Goal: Task Accomplishment & Management: Use online tool/utility

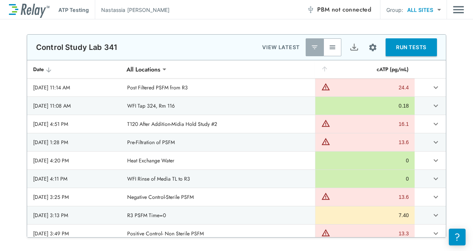
click at [328, 44] on button "button" at bounding box center [333, 47] width 18 height 18
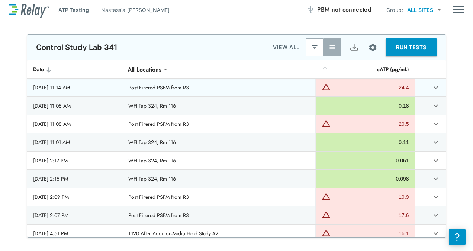
click at [434, 88] on icon "expand row" at bounding box center [436, 87] width 4 height 3
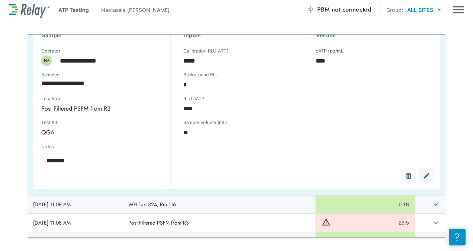
scroll to position [112, 0]
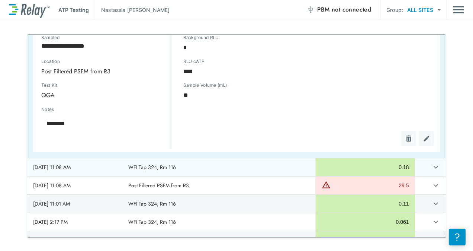
click at [432, 166] on icon "expand row" at bounding box center [436, 167] width 9 height 9
type textarea "*"
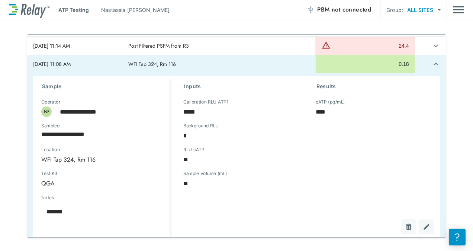
scroll to position [0, 0]
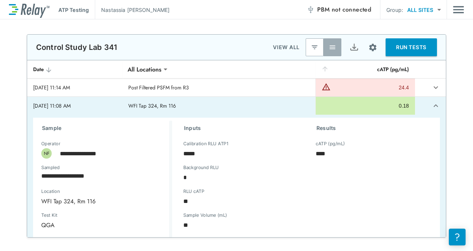
type textarea "*"
click at [432, 106] on icon "expand row" at bounding box center [436, 105] width 9 height 9
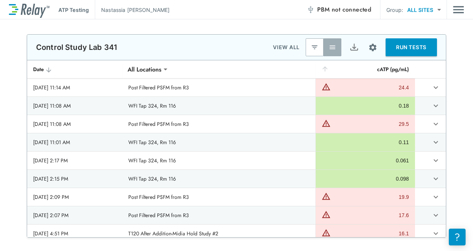
click at [350, 48] on img "Export" at bounding box center [354, 47] width 9 height 9
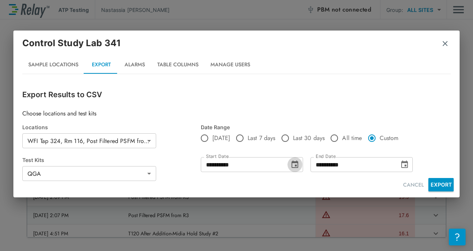
click at [293, 167] on icon "Choose date, selected date is Aug 21, 2025" at bounding box center [295, 163] width 7 height 7
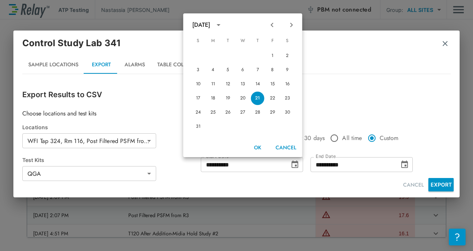
click at [272, 26] on icon "Previous month" at bounding box center [272, 25] width 3 height 4
click at [272, 26] on icon "Previous month" at bounding box center [272, 24] width 9 height 9
click at [295, 26] on icon "Next month" at bounding box center [291, 24] width 9 height 9
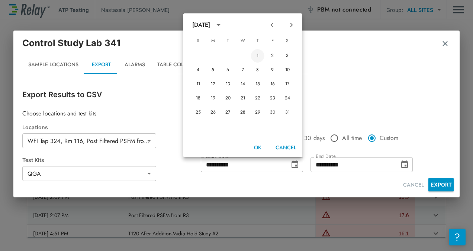
click at [258, 53] on button "1" at bounding box center [257, 55] width 13 height 13
type input "**********"
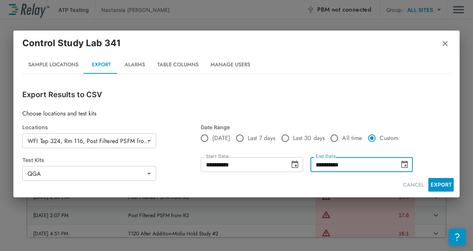
click at [357, 167] on input "**********" at bounding box center [353, 164] width 84 height 15
click at [403, 164] on icon "Choose date, selected date is Aug 21, 2025" at bounding box center [404, 164] width 9 height 9
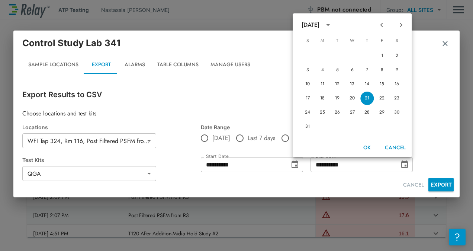
click at [383, 26] on icon "Previous month" at bounding box center [381, 24] width 9 height 9
click at [403, 27] on icon "Next month" at bounding box center [401, 24] width 9 height 9
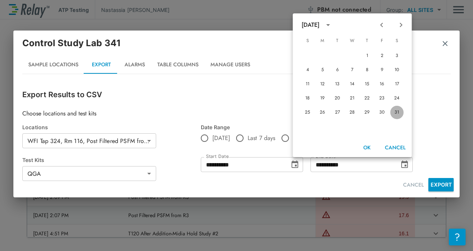
click at [400, 112] on button "31" at bounding box center [396, 112] width 13 height 13
type input "**********"
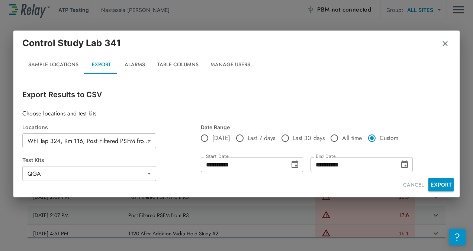
click at [441, 185] on button "EXPORT" at bounding box center [441, 184] width 25 height 13
click at [100, 16] on div "**********" at bounding box center [236, 125] width 473 height 251
click at [445, 45] on img "button" at bounding box center [445, 43] width 7 height 7
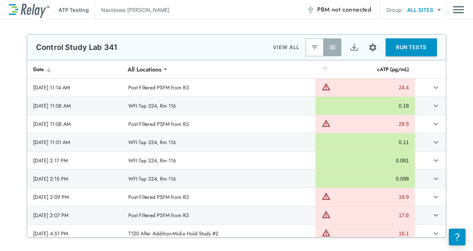
click at [453, 8] on div "ATP Testing [PERSON_NAME] PBM not connected Group: ALL SITES ********* ​" at bounding box center [237, 9] width 456 height 19
click at [457, 14] on img "Main menu" at bounding box center [458, 10] width 11 height 14
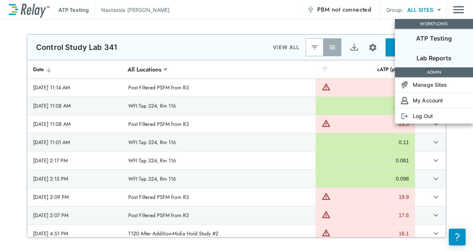
click at [448, 58] on p "Lab Reports" at bounding box center [434, 58] width 35 height 9
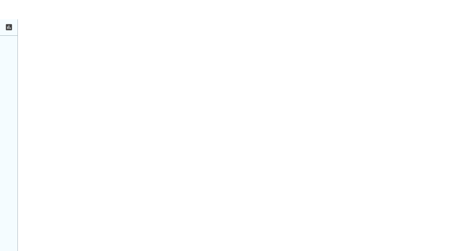
click at [9, 26] on icon at bounding box center [9, 27] width 6 height 6
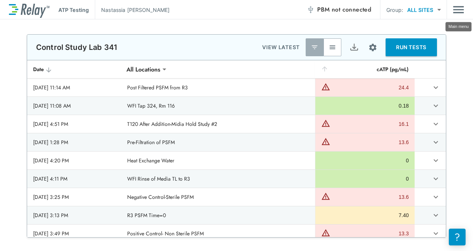
click at [459, 11] on img "Main menu" at bounding box center [458, 10] width 11 height 14
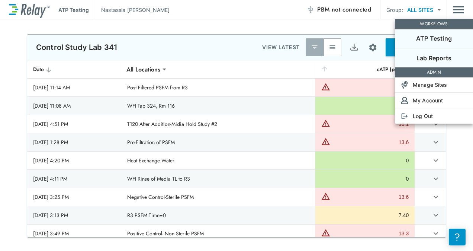
click at [443, 56] on p "Lab Reports" at bounding box center [434, 58] width 35 height 9
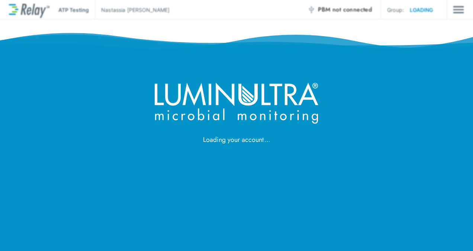
click at [433, 16] on div "Loading your account" at bounding box center [236, 72] width 473 height 145
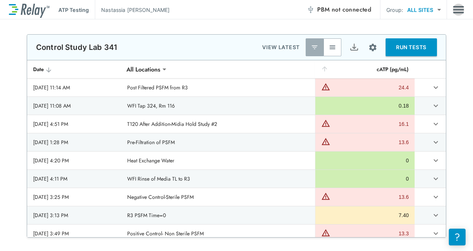
click at [457, 14] on img "Main menu" at bounding box center [458, 10] width 11 height 14
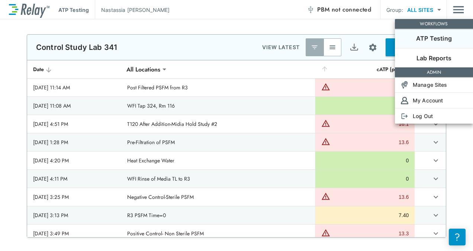
click at [440, 43] on li "ATP Testing" at bounding box center [434, 38] width 78 height 19
click at [437, 54] on p "Lab Reports" at bounding box center [434, 58] width 35 height 9
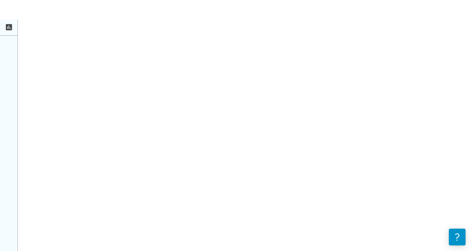
click at [11, 28] on icon at bounding box center [9, 27] width 6 height 6
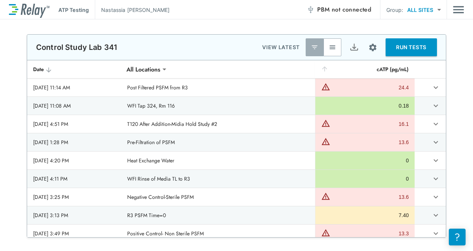
drag, startPoint x: 211, startPoint y: 19, endPoint x: 203, endPoint y: 21, distance: 7.6
click at [211, 19] on div "**********" at bounding box center [236, 134] width 473 height 231
click at [329, 49] on button "button" at bounding box center [333, 47] width 18 height 18
click at [330, 50] on button "button" at bounding box center [333, 47] width 18 height 18
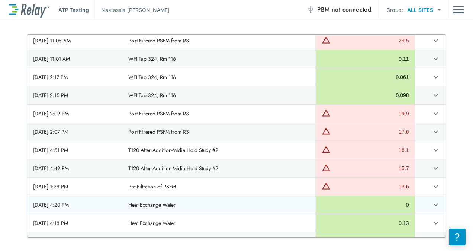
scroll to position [73, 0]
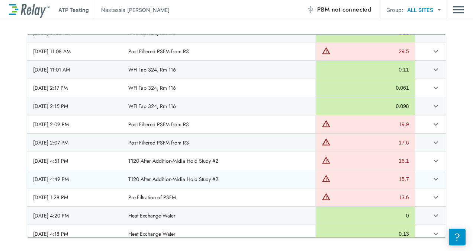
drag, startPoint x: 109, startPoint y: 158, endPoint x: 263, endPoint y: 182, distance: 156.6
click at [264, 185] on td "T120 After Addition-Midia Hold Study #2" at bounding box center [218, 179] width 193 height 18
click at [252, 176] on td "T120 After Addition-Midia Hold Study #2" at bounding box center [218, 179] width 193 height 18
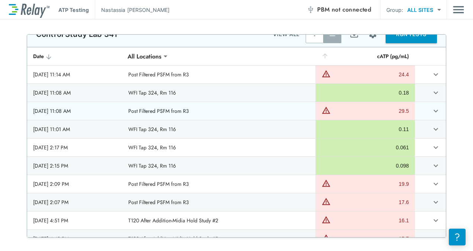
scroll to position [0, 0]
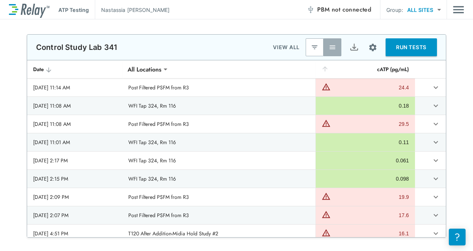
click at [331, 47] on button "button" at bounding box center [333, 47] width 18 height 18
click at [325, 68] on icon "sticky table" at bounding box center [325, 68] width 7 height 7
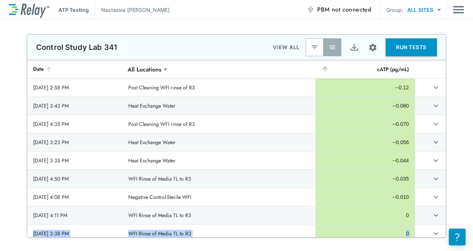
click at [326, 66] on icon "sticky table" at bounding box center [325, 68] width 7 height 7
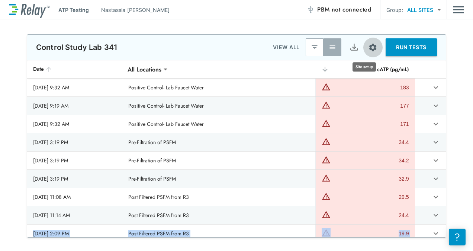
click at [368, 47] on img "Site setup" at bounding box center [372, 47] width 9 height 9
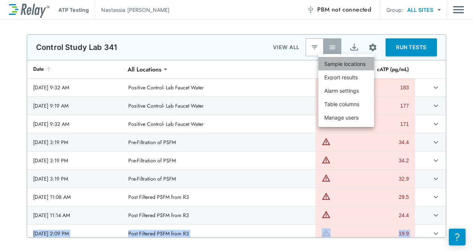
click at [353, 63] on p "Sample locations" at bounding box center [345, 64] width 41 height 8
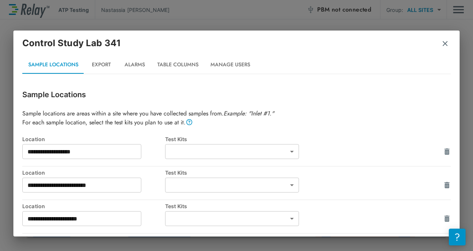
type input "***"
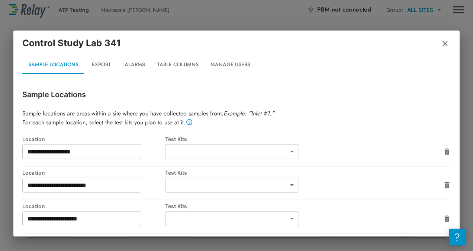
type input "***"
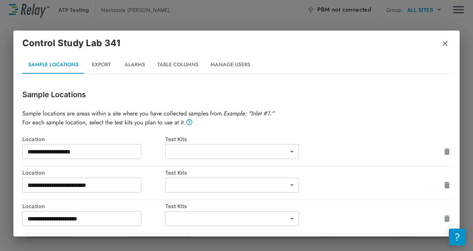
type input "***"
click at [105, 66] on button "Export" at bounding box center [100, 65] width 33 height 18
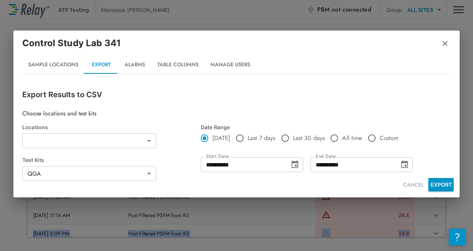
type input "**********"
type input "***"
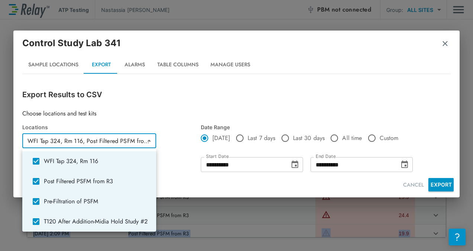
click at [141, 139] on body "**********" at bounding box center [236, 125] width 473 height 251
click at [329, 136] on div at bounding box center [236, 125] width 473 height 251
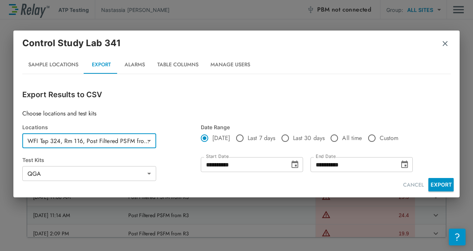
type input "**********"
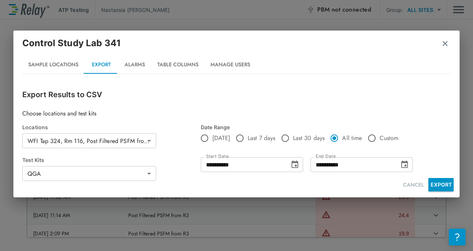
click at [149, 143] on body "**********" at bounding box center [236, 125] width 473 height 251
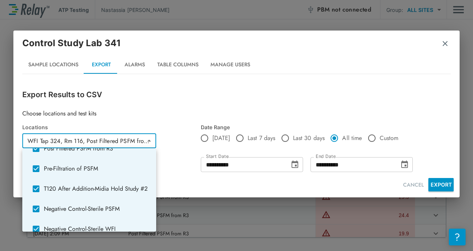
scroll to position [37, 0]
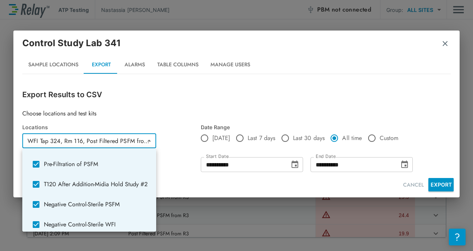
click at [444, 45] on div at bounding box center [236, 125] width 473 height 251
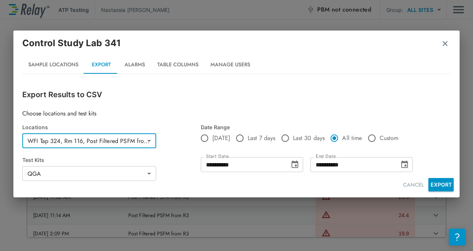
click at [446, 42] on img "button" at bounding box center [445, 43] width 7 height 7
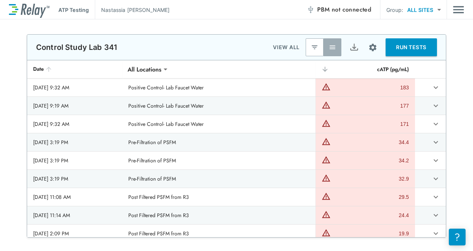
click at [326, 69] on icon "sticky table" at bounding box center [325, 68] width 7 height 7
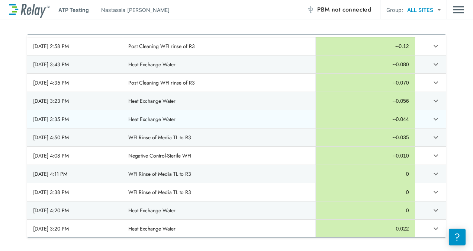
scroll to position [0, 0]
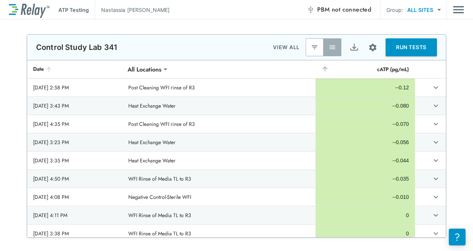
click at [275, 48] on p "VIEW ALL" at bounding box center [286, 47] width 27 height 9
click at [312, 54] on button "button" at bounding box center [315, 47] width 18 height 18
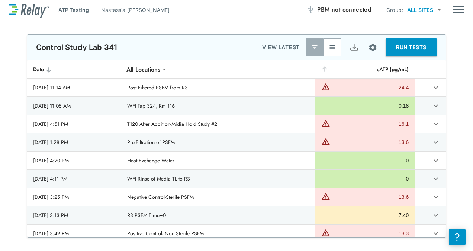
click at [179, 67] on body "**********" at bounding box center [236, 125] width 473 height 251
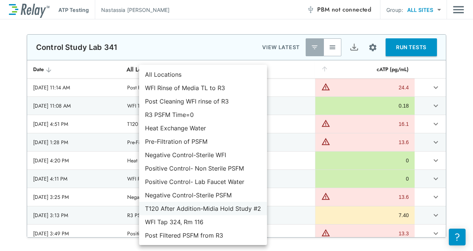
click at [191, 209] on li "T120 After Addition-Midia Hold Study #2" at bounding box center [203, 208] width 128 height 13
click at [177, 73] on body "**********" at bounding box center [236, 125] width 473 height 251
click at [196, 211] on li "T120 After Addition-Midia Hold Study #2" at bounding box center [203, 208] width 128 height 13
type input "**********"
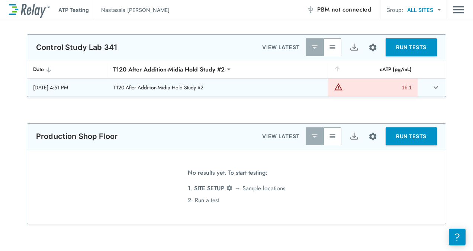
click at [434, 94] on td "sticky table" at bounding box center [432, 88] width 28 height 18
click at [435, 91] on icon "expand row" at bounding box center [436, 87] width 9 height 9
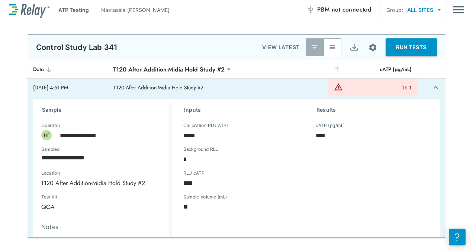
click at [434, 91] on td "sticky table" at bounding box center [432, 88] width 28 height 18
click at [432, 89] on icon "expand row" at bounding box center [436, 87] width 9 height 9
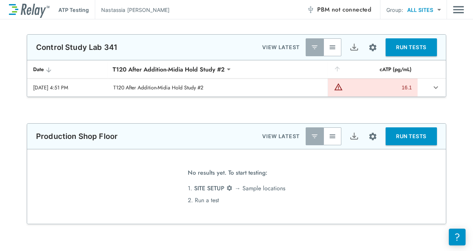
click at [306, 47] on button "button" at bounding box center [315, 47] width 18 height 18
click at [334, 137] on button "button" at bounding box center [333, 136] width 18 height 18
click at [333, 46] on img "button" at bounding box center [332, 47] width 7 height 7
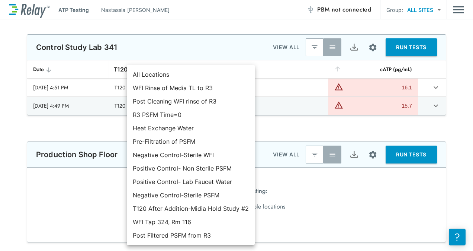
click at [247, 68] on body "**********" at bounding box center [236, 125] width 473 height 251
click at [293, 127] on div at bounding box center [236, 125] width 473 height 251
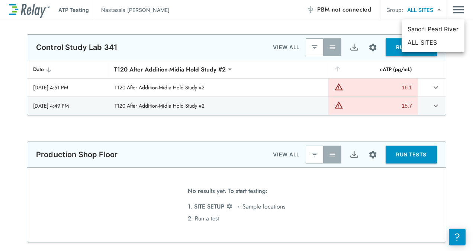
click at [415, 13] on body "**********" at bounding box center [236, 125] width 473 height 251
click at [415, 13] on div at bounding box center [236, 125] width 473 height 251
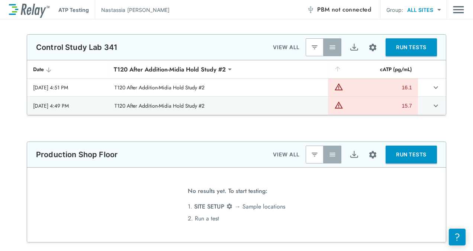
click at [284, 45] on p "VIEW ALL" at bounding box center [286, 47] width 27 height 9
click at [330, 46] on img "button" at bounding box center [332, 47] width 7 height 7
click at [364, 46] on button "Site setup" at bounding box center [373, 48] width 20 height 20
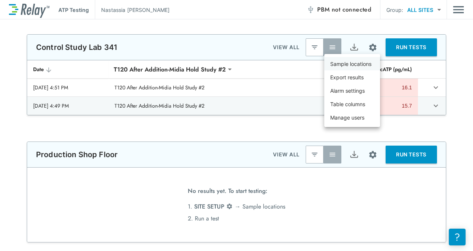
click at [345, 65] on p "Sample locations" at bounding box center [350, 64] width 41 height 8
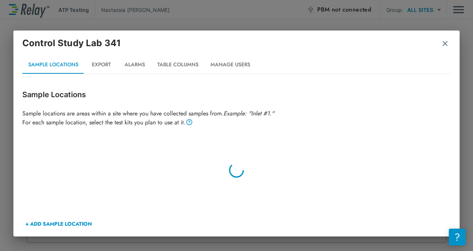
click at [442, 43] on img "button" at bounding box center [445, 43] width 7 height 7
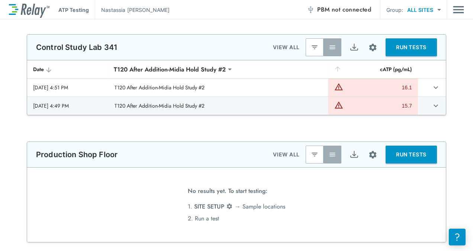
drag, startPoint x: 185, startPoint y: 40, endPoint x: 173, endPoint y: 42, distance: 12.1
click at [185, 40] on div "Control Study Lab 341 VIEW ALL RUN TESTS" at bounding box center [236, 47] width 419 height 25
drag, startPoint x: 94, startPoint y: 46, endPoint x: 106, endPoint y: 47, distance: 11.6
click at [95, 46] on p "Control Study Lab 341" at bounding box center [77, 47] width 82 height 9
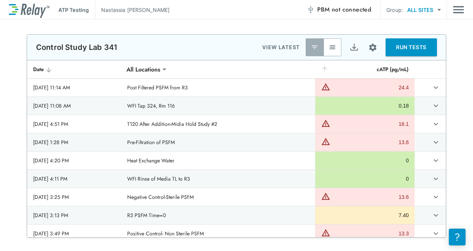
click at [329, 50] on img "button" at bounding box center [332, 47] width 7 height 7
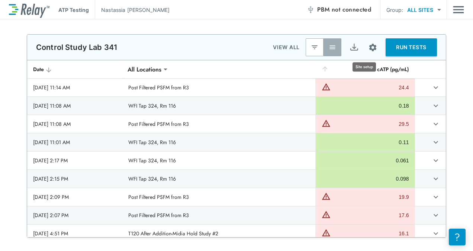
click at [368, 47] on img "Site setup" at bounding box center [372, 47] width 9 height 9
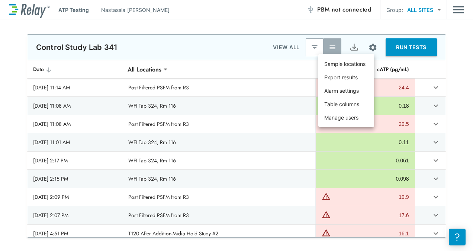
click at [364, 47] on div at bounding box center [236, 125] width 473 height 251
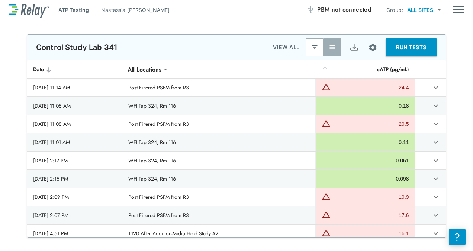
click at [44, 76] on th "Date" at bounding box center [74, 69] width 95 height 18
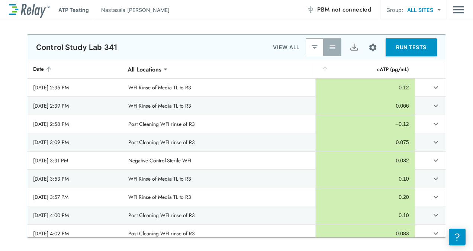
click at [44, 75] on th "Date" at bounding box center [74, 69] width 95 height 18
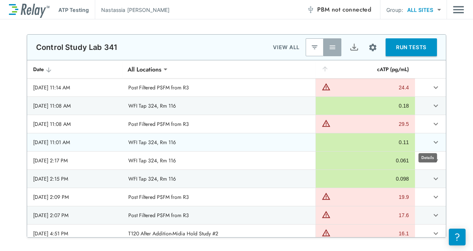
click at [430, 142] on button "expand row" at bounding box center [436, 142] width 13 height 13
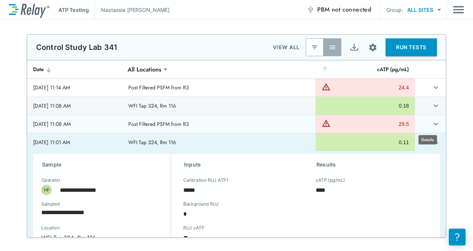
click at [432, 126] on icon "expand row" at bounding box center [436, 123] width 9 height 9
type textarea "*"
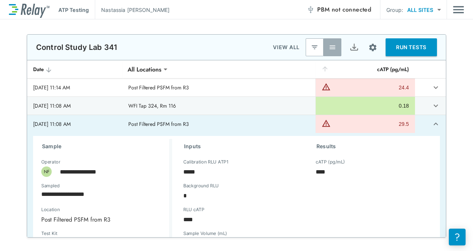
click at [207, 123] on td "Post Filtered PSFM from R3" at bounding box center [218, 124] width 193 height 18
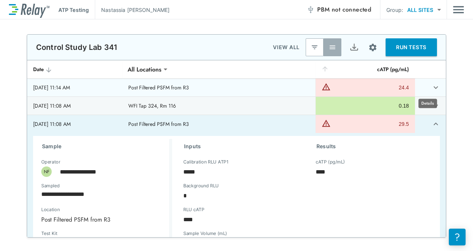
click at [432, 90] on icon "expand row" at bounding box center [436, 87] width 9 height 9
type textarea "*"
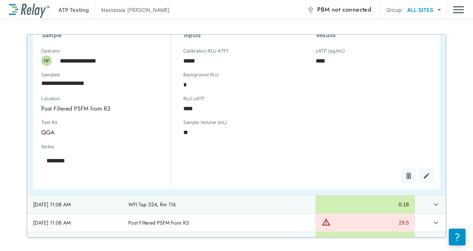
scroll to position [37, 0]
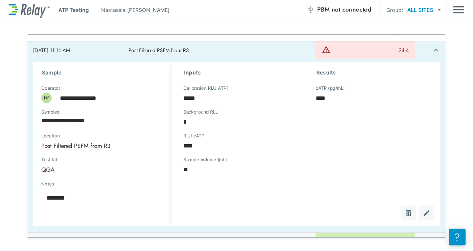
type textarea "*"
click at [432, 51] on icon "expand row" at bounding box center [436, 50] width 9 height 9
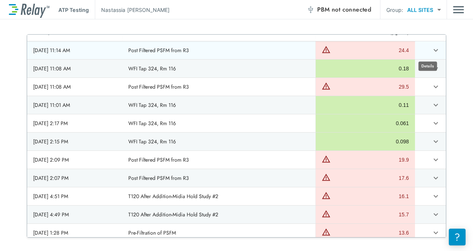
type textarea "*"
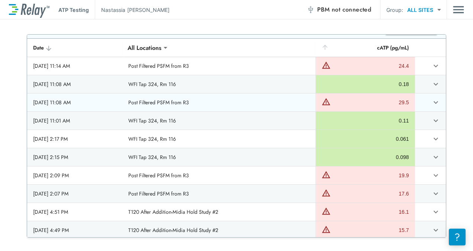
scroll to position [0, 0]
